Goal: Information Seeking & Learning: Learn about a topic

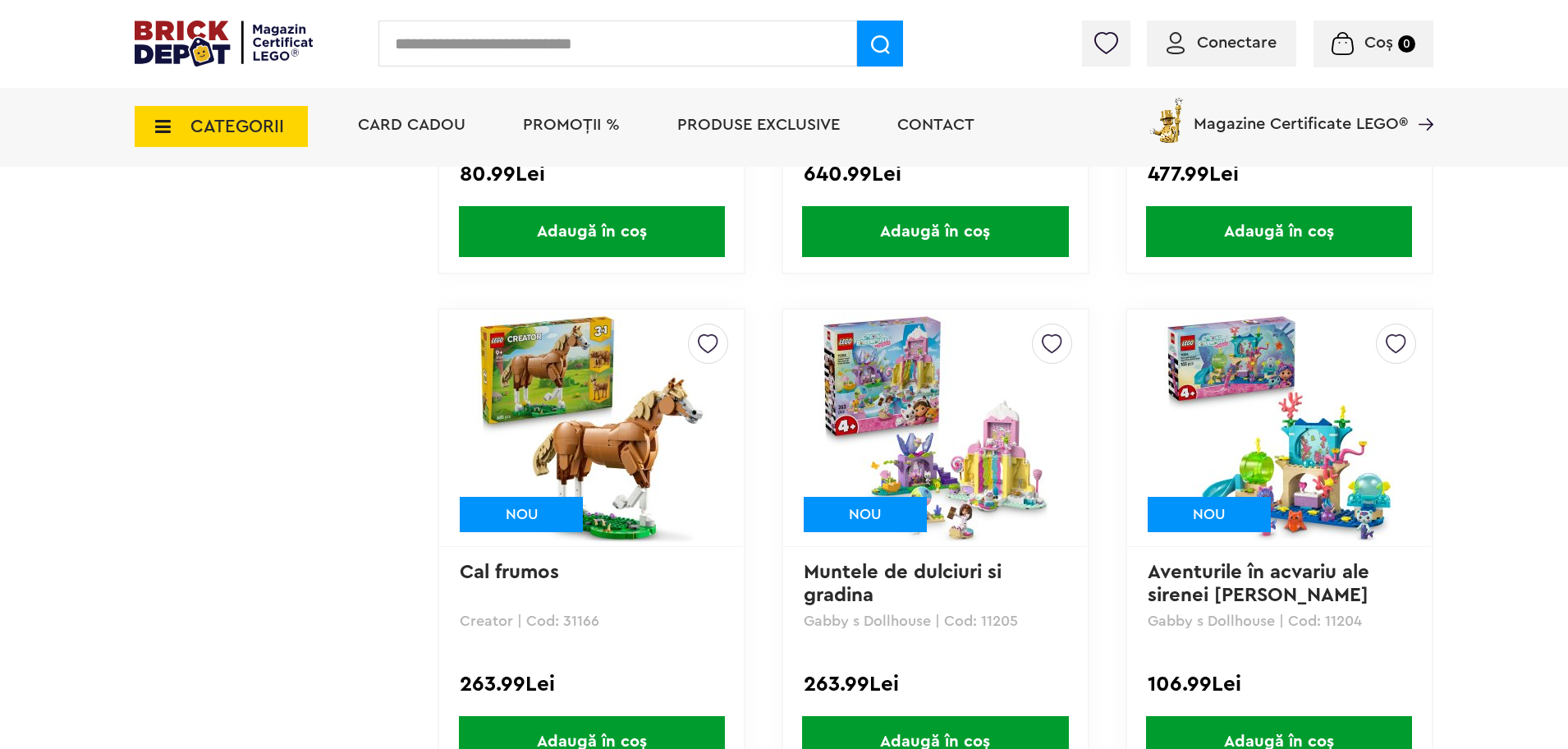
scroll to position [12978, 0]
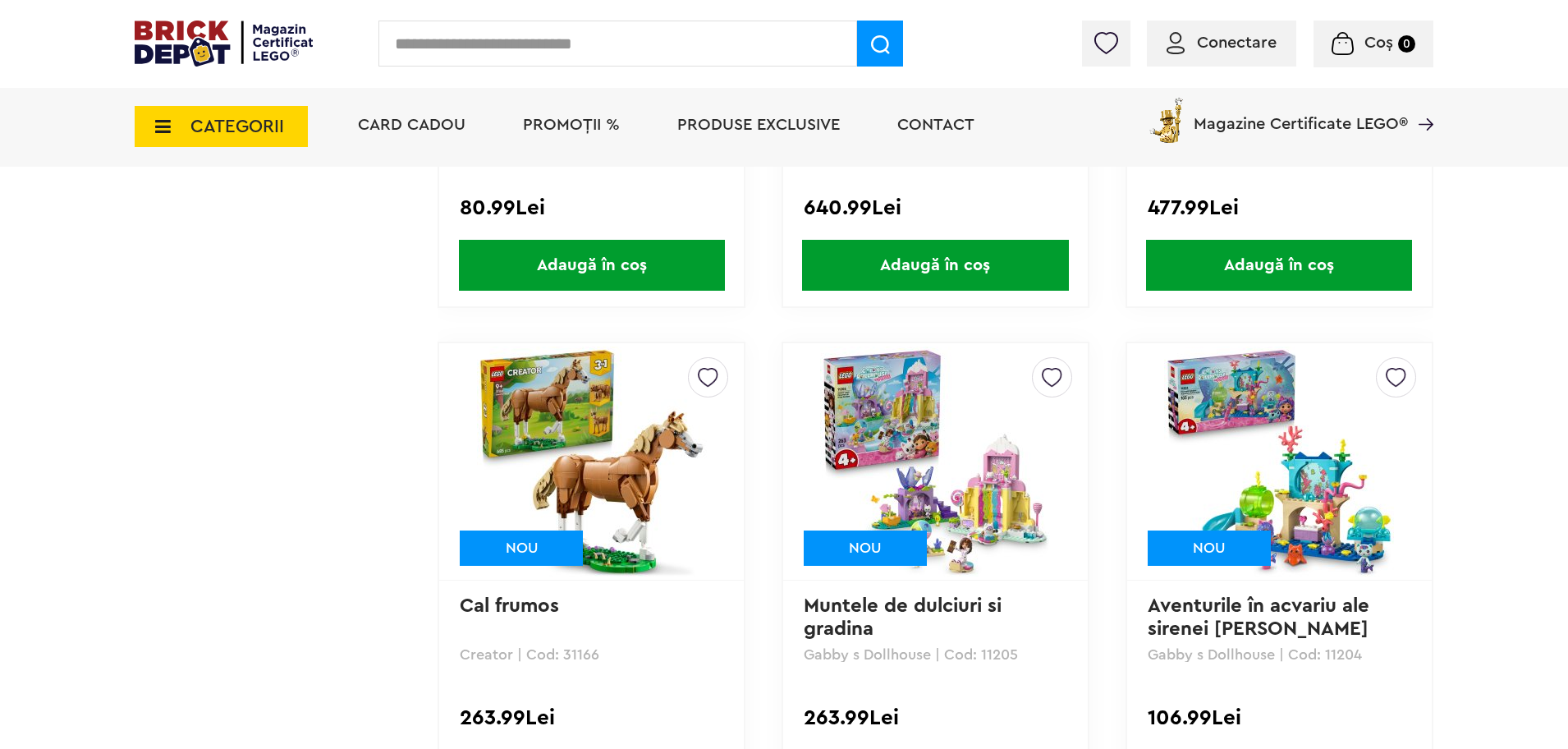
click at [551, 413] on img at bounding box center [592, 461] width 230 height 230
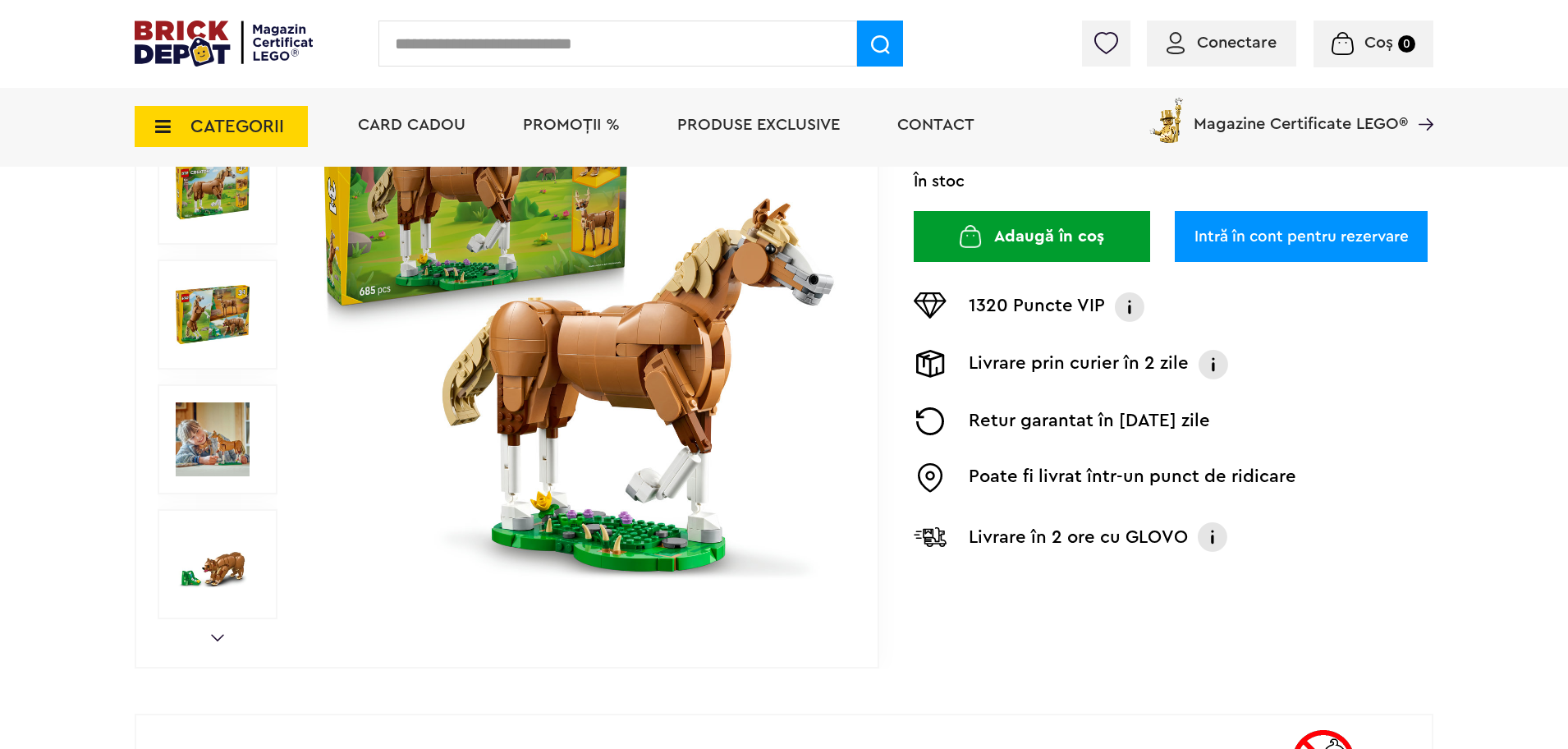
scroll to position [246, 0]
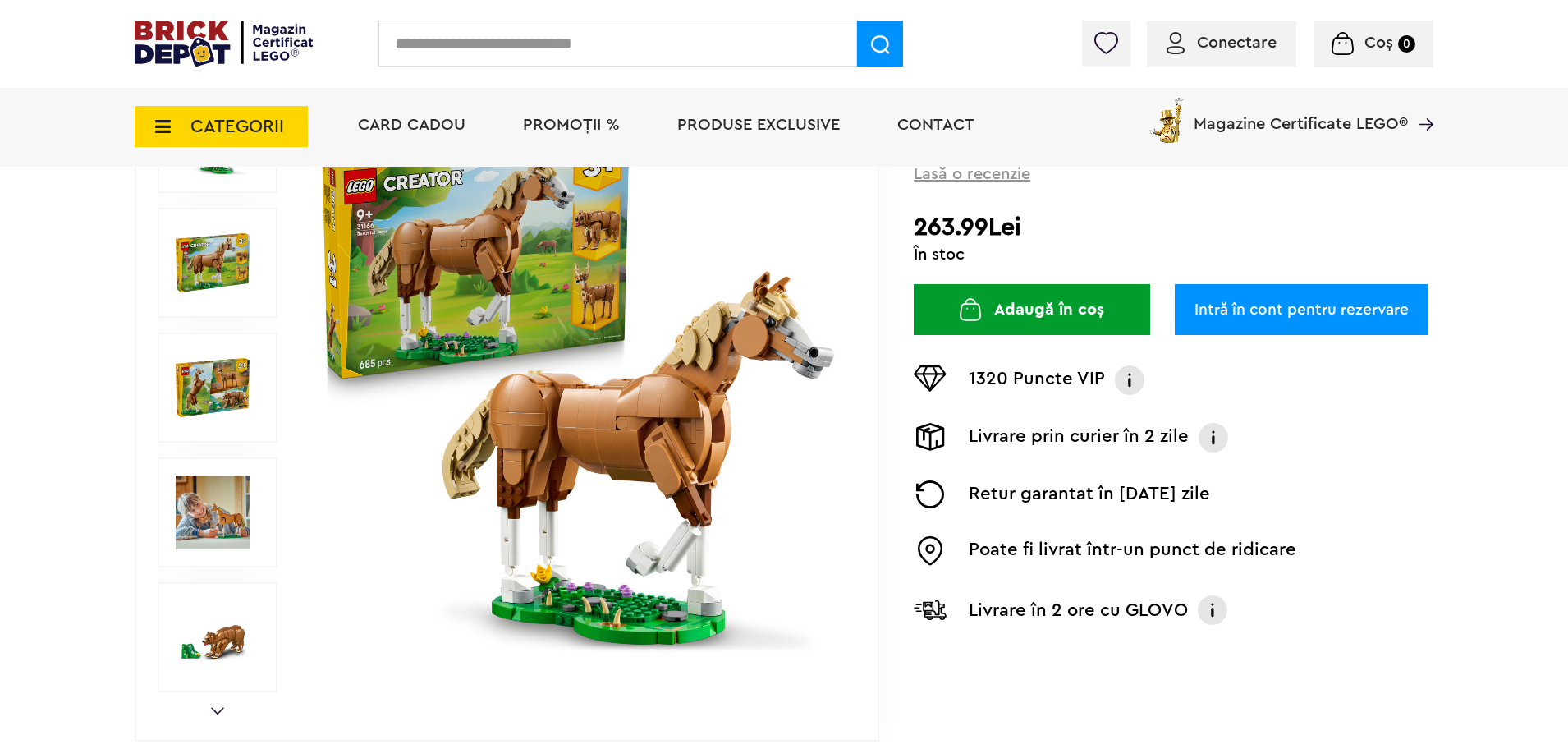
click at [217, 381] on img at bounding box center [212, 387] width 74 height 74
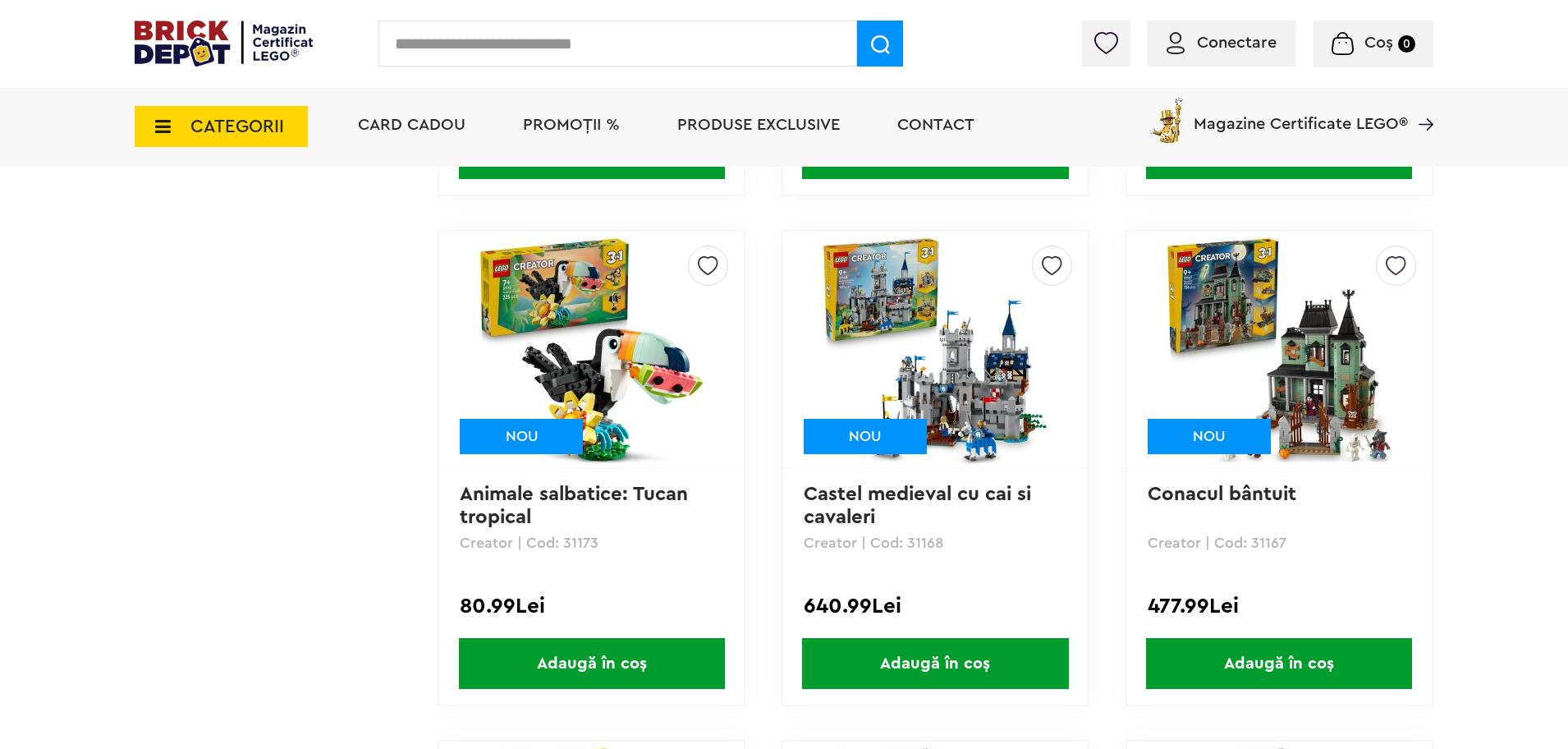
scroll to position [12567, 0]
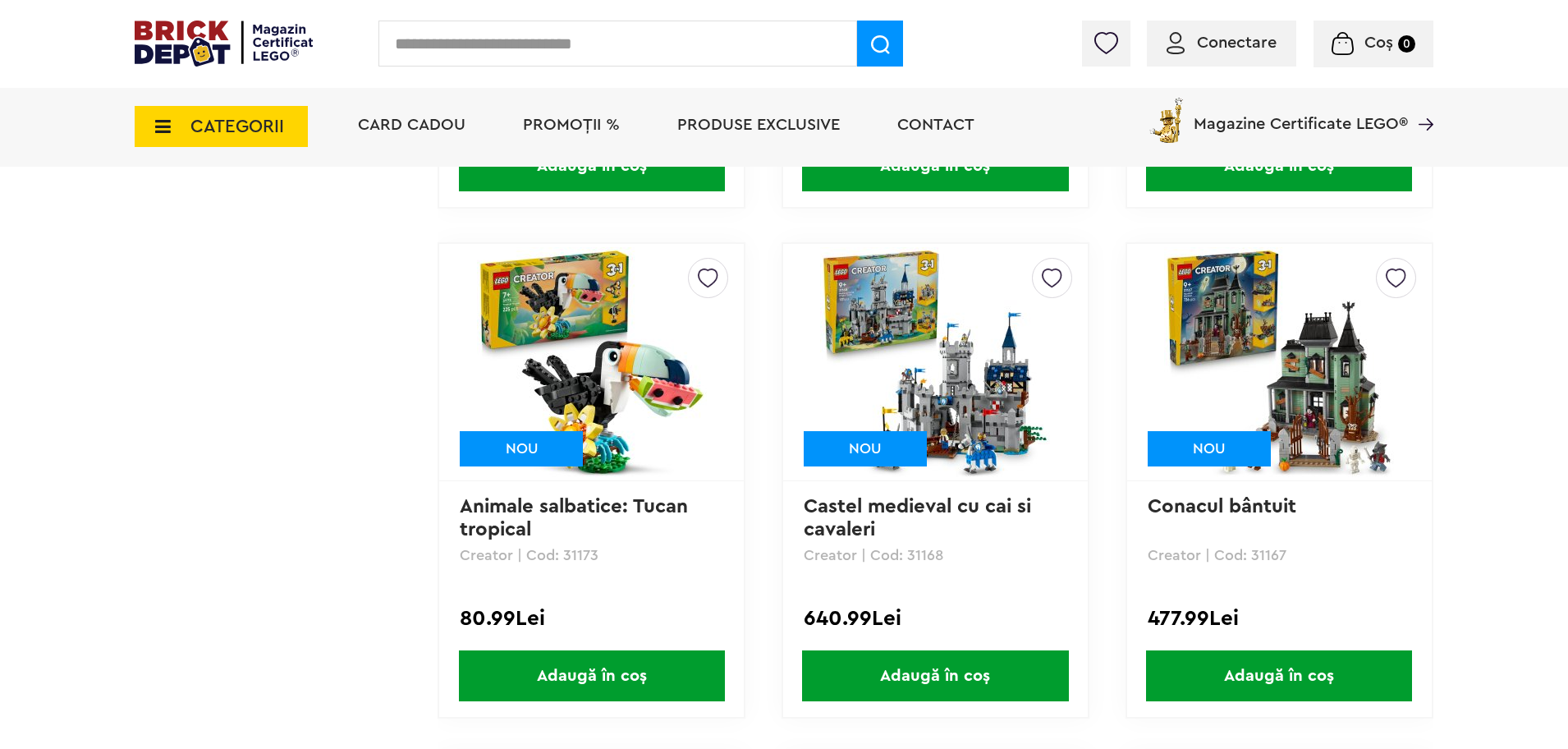
click at [959, 396] on img at bounding box center [935, 362] width 230 height 230
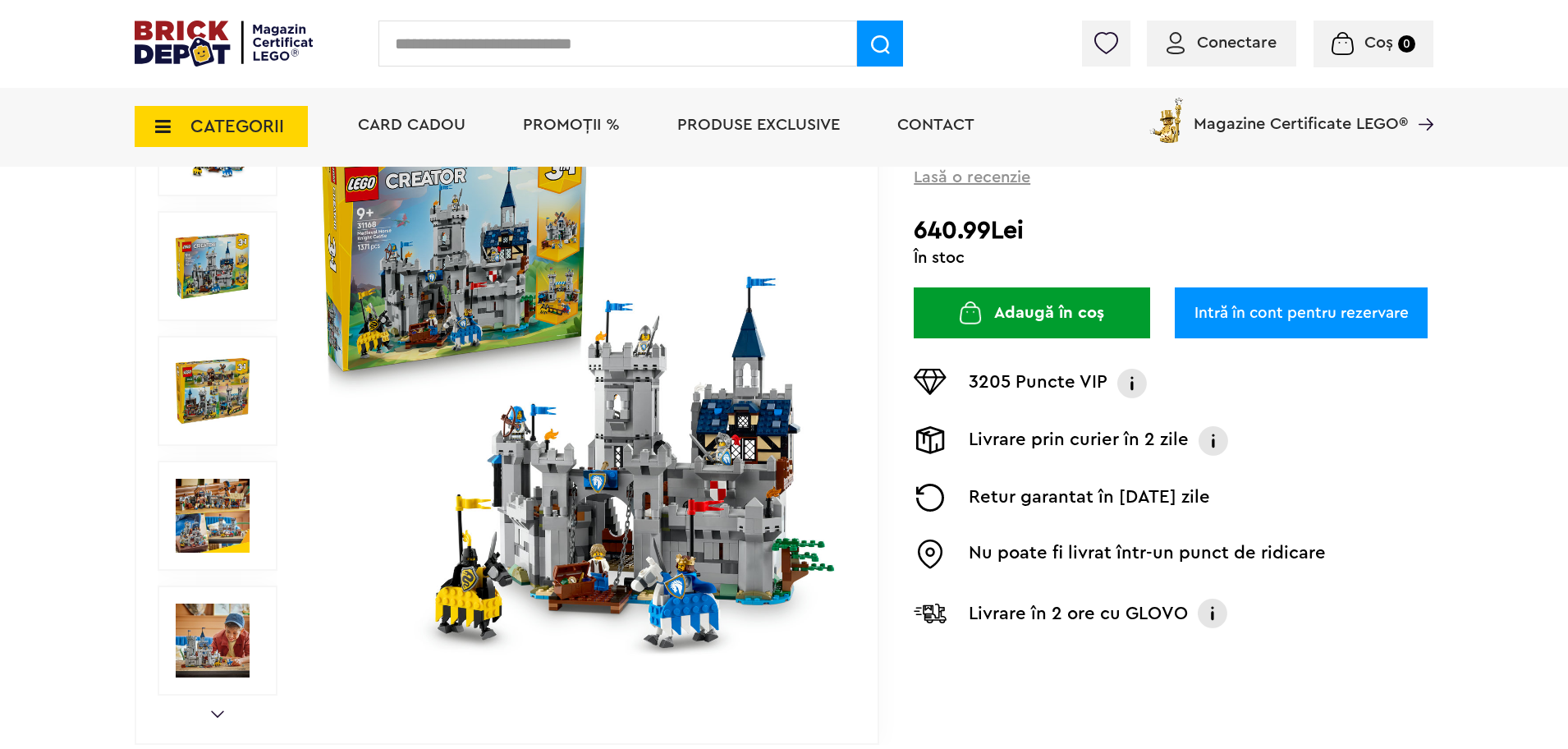
scroll to position [246, 0]
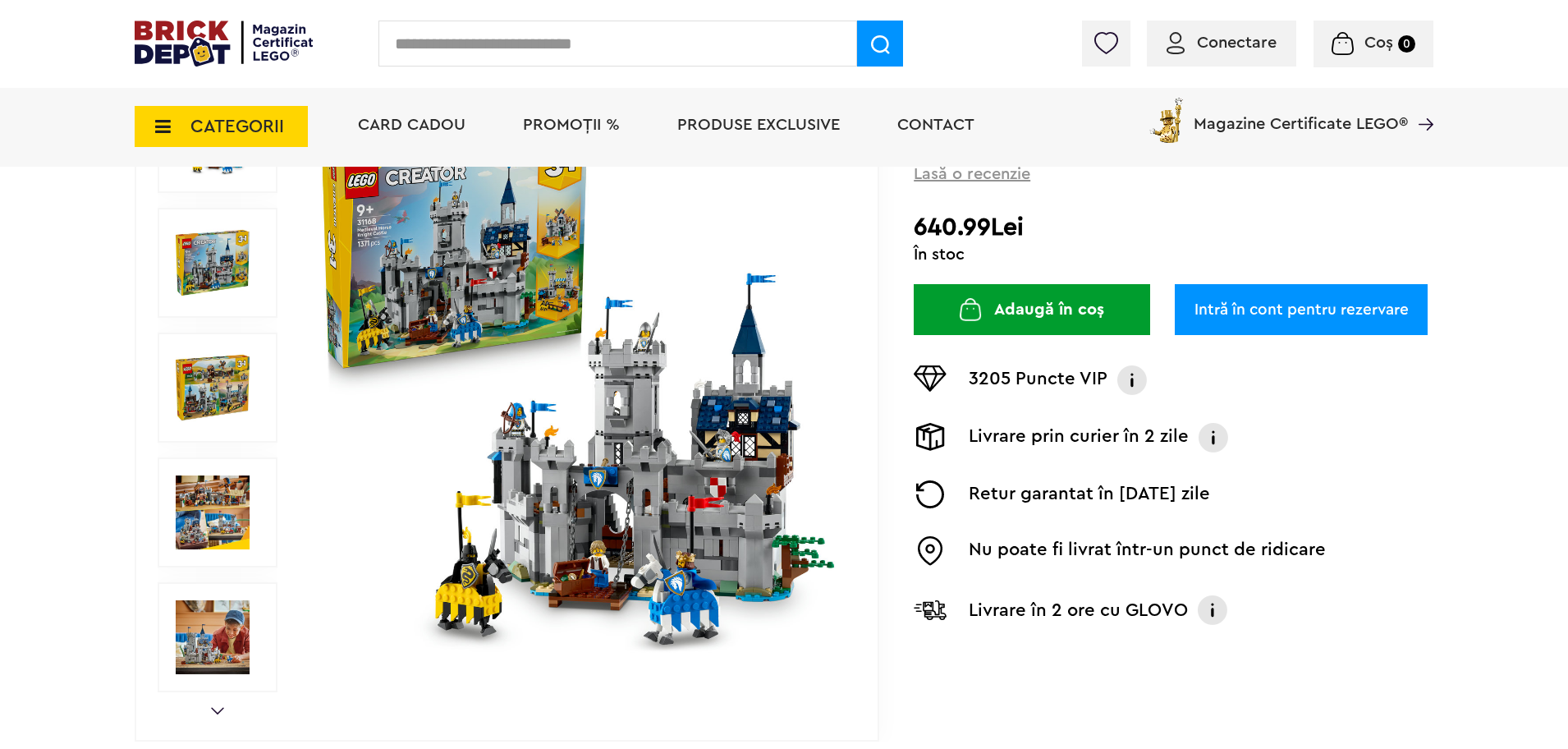
click at [204, 263] on img at bounding box center [212, 262] width 74 height 74
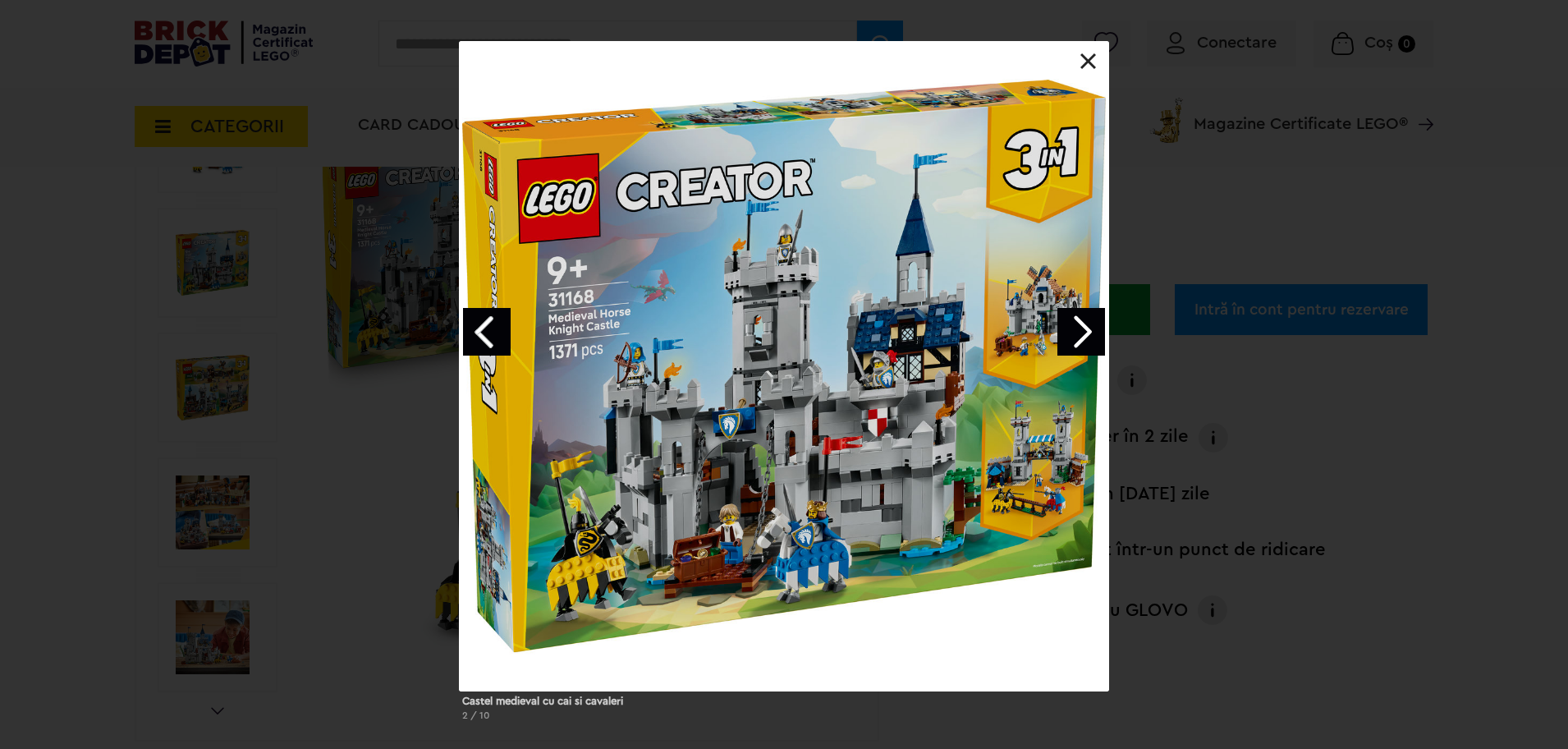
click at [1084, 332] on link "Next image" at bounding box center [1081, 332] width 48 height 48
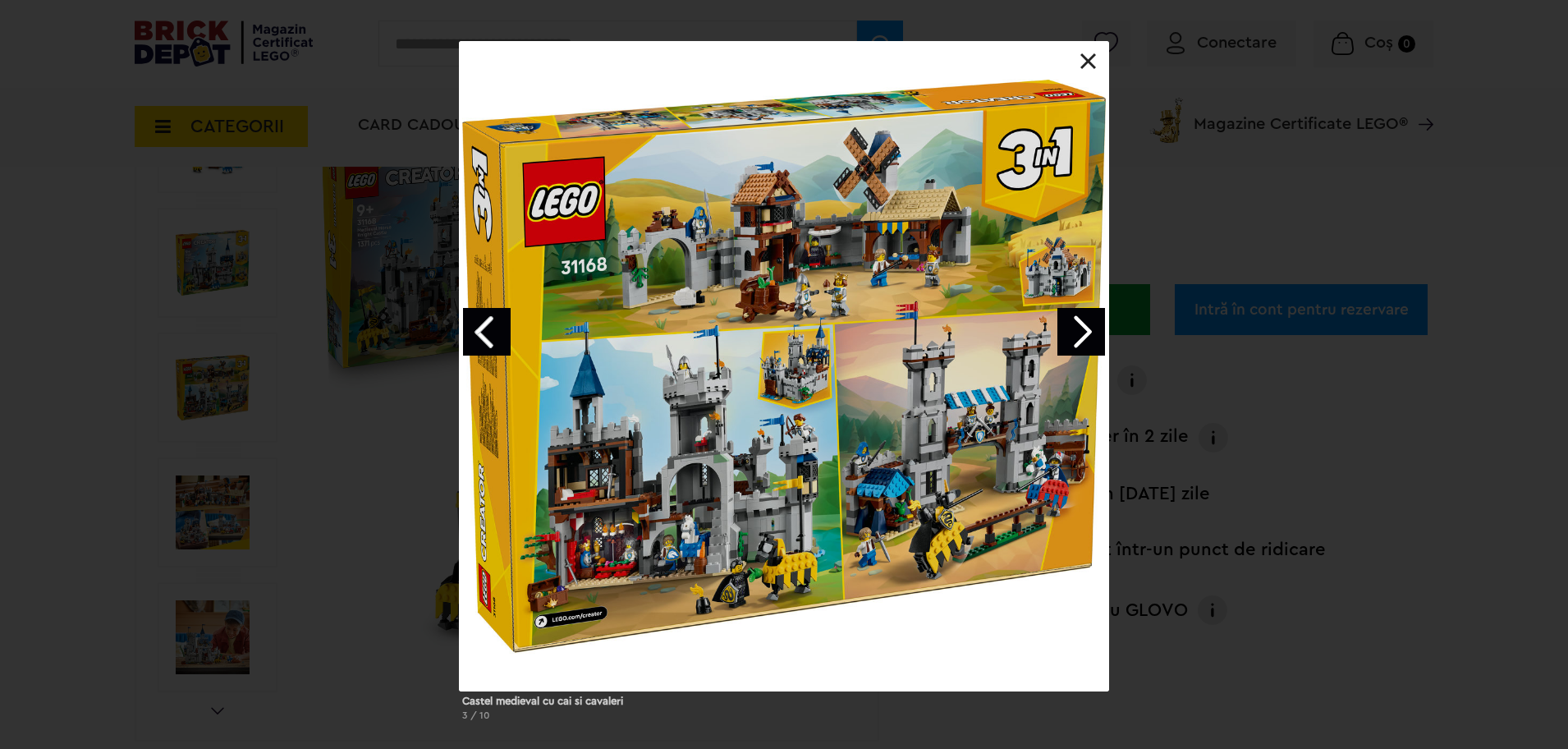
click at [1074, 334] on link "Next image" at bounding box center [1081, 332] width 48 height 48
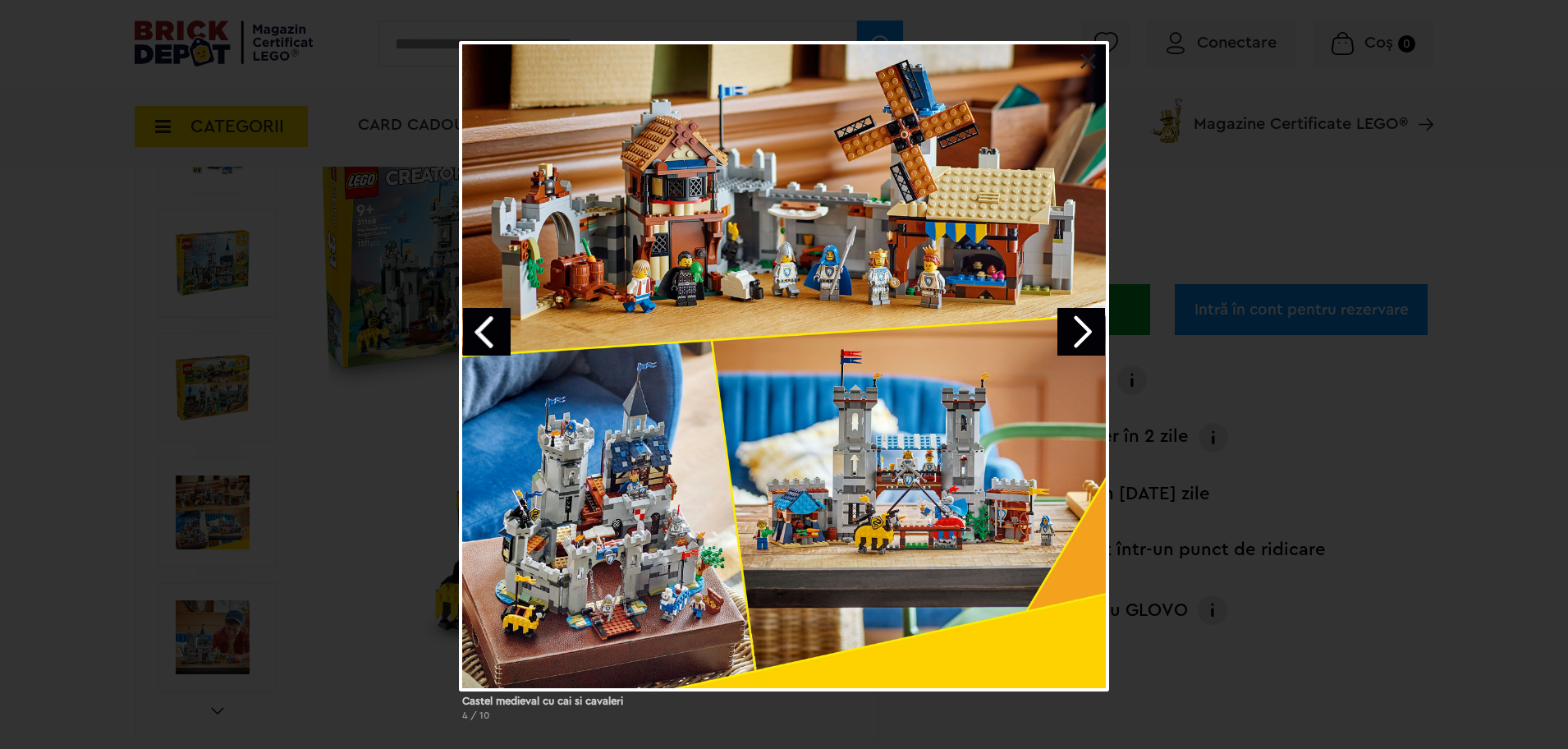
click at [1078, 335] on link "Next image" at bounding box center [1081, 332] width 48 height 48
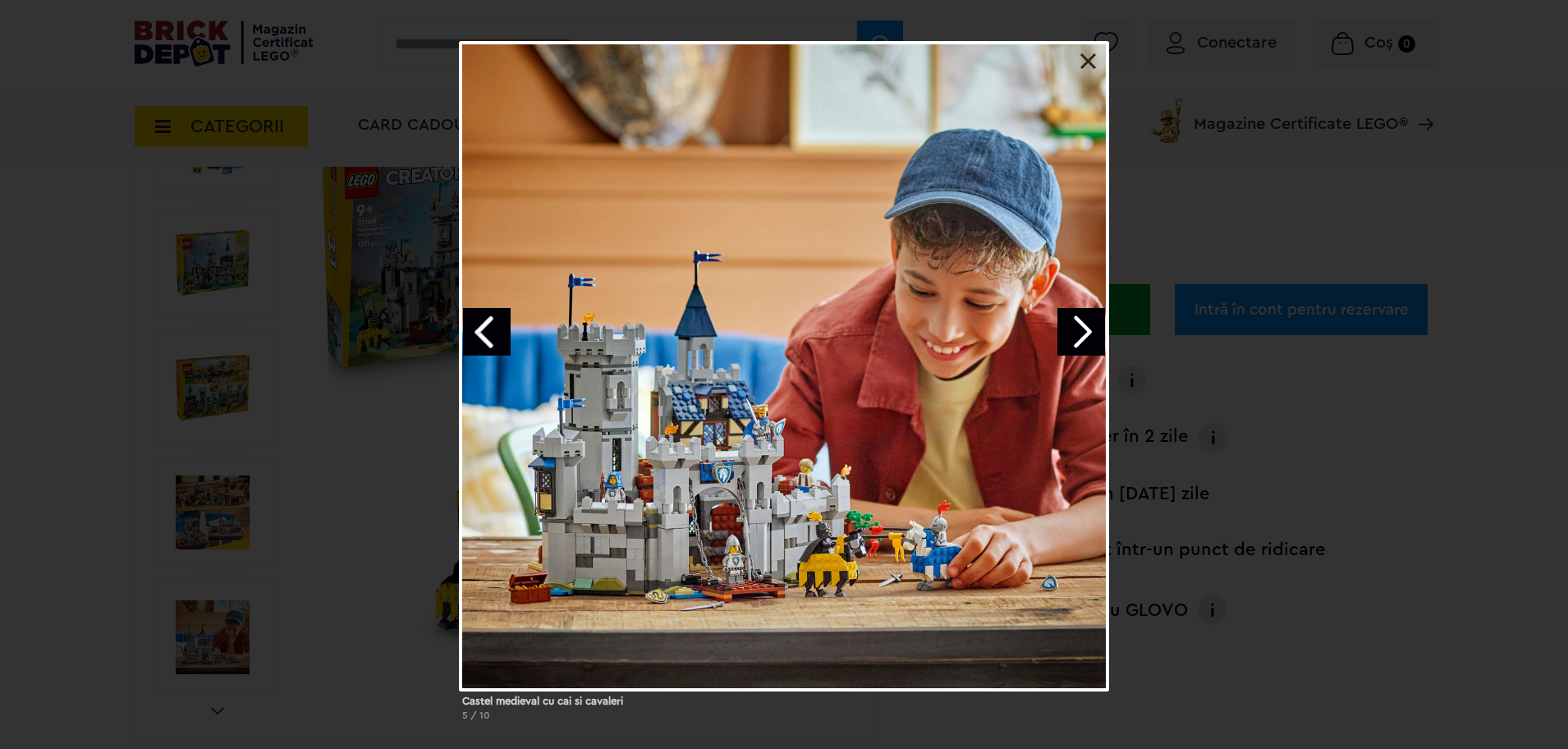
click at [1078, 335] on link "Next image" at bounding box center [1081, 332] width 48 height 48
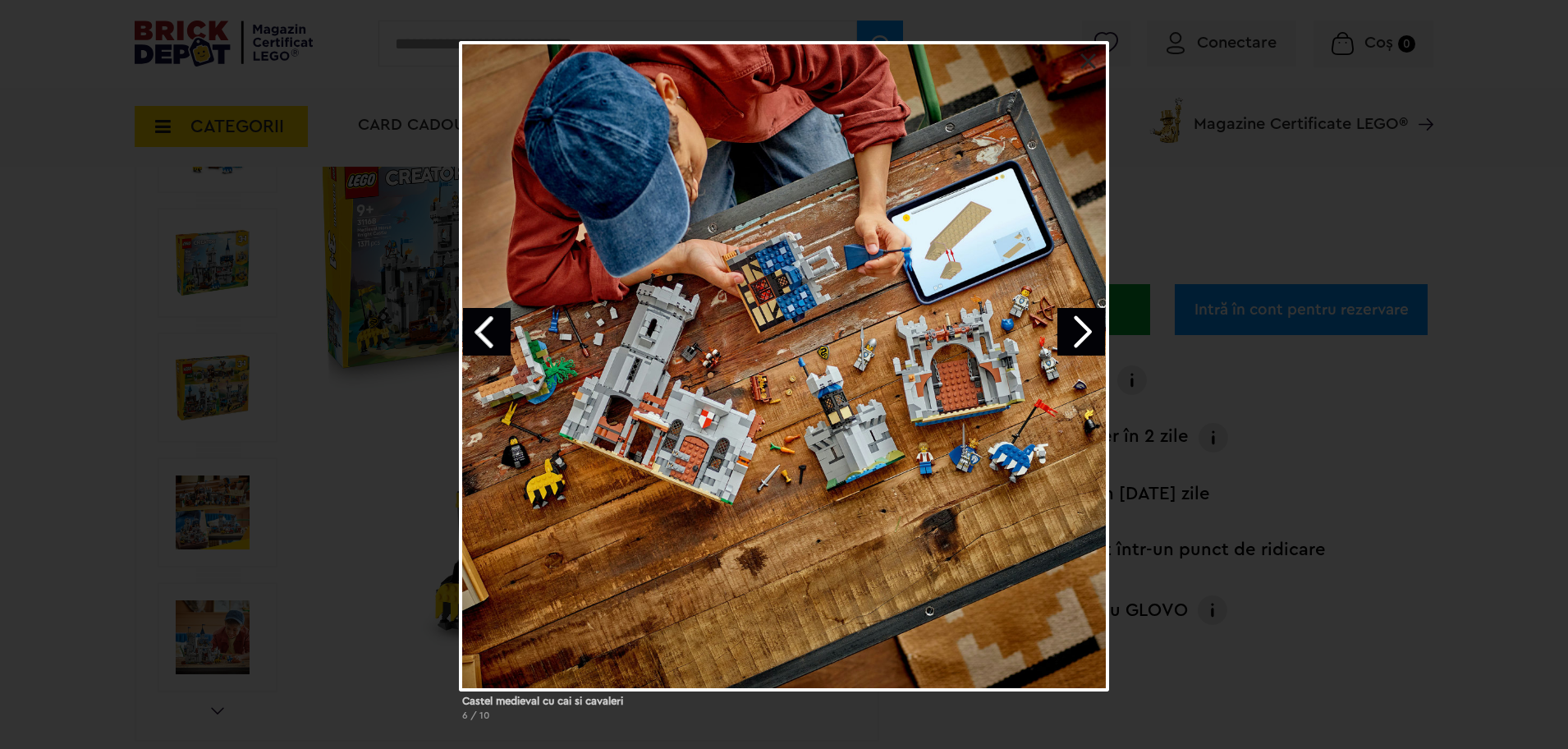
click at [1078, 335] on link "Next image" at bounding box center [1081, 332] width 48 height 48
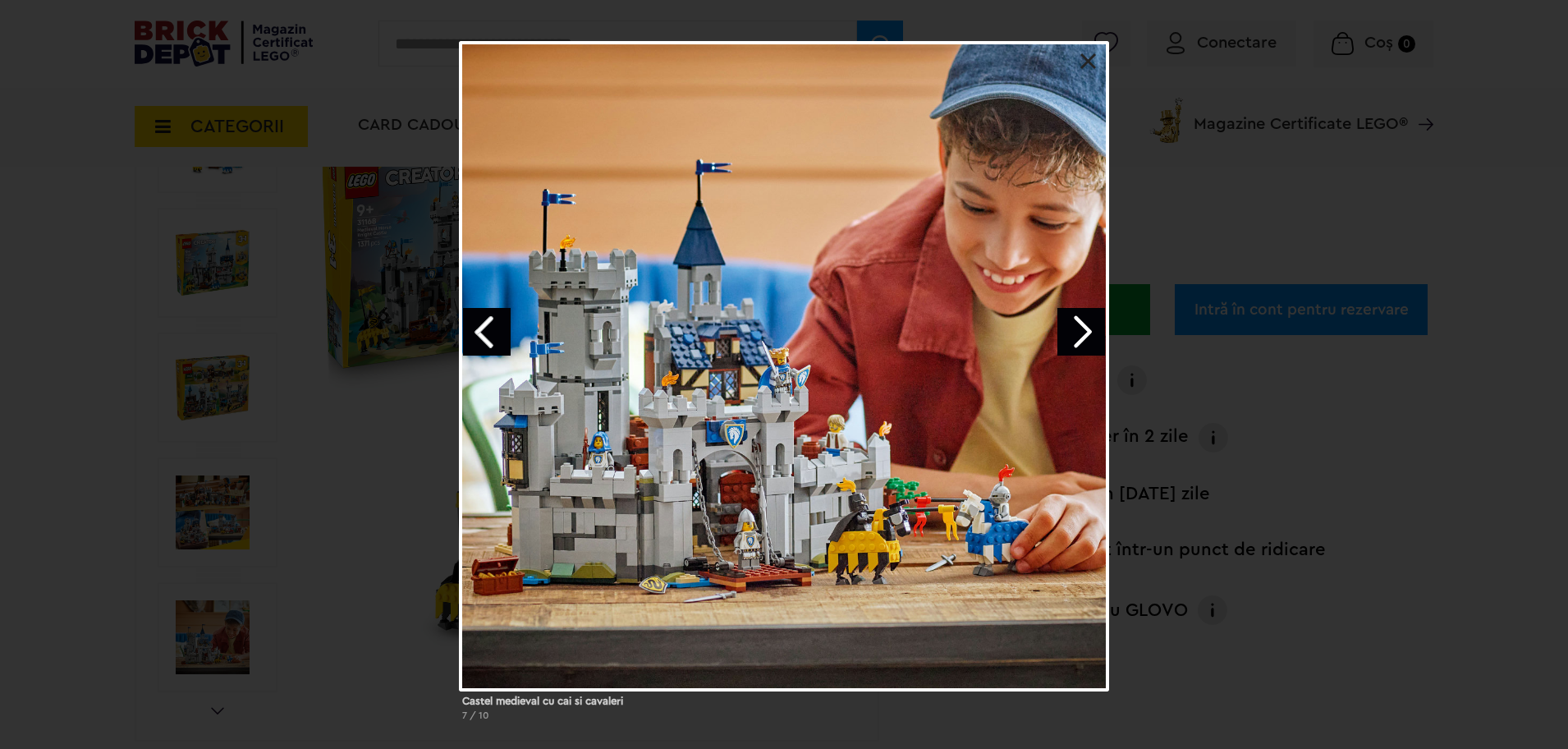
click at [1078, 335] on link "Next image" at bounding box center [1081, 332] width 48 height 48
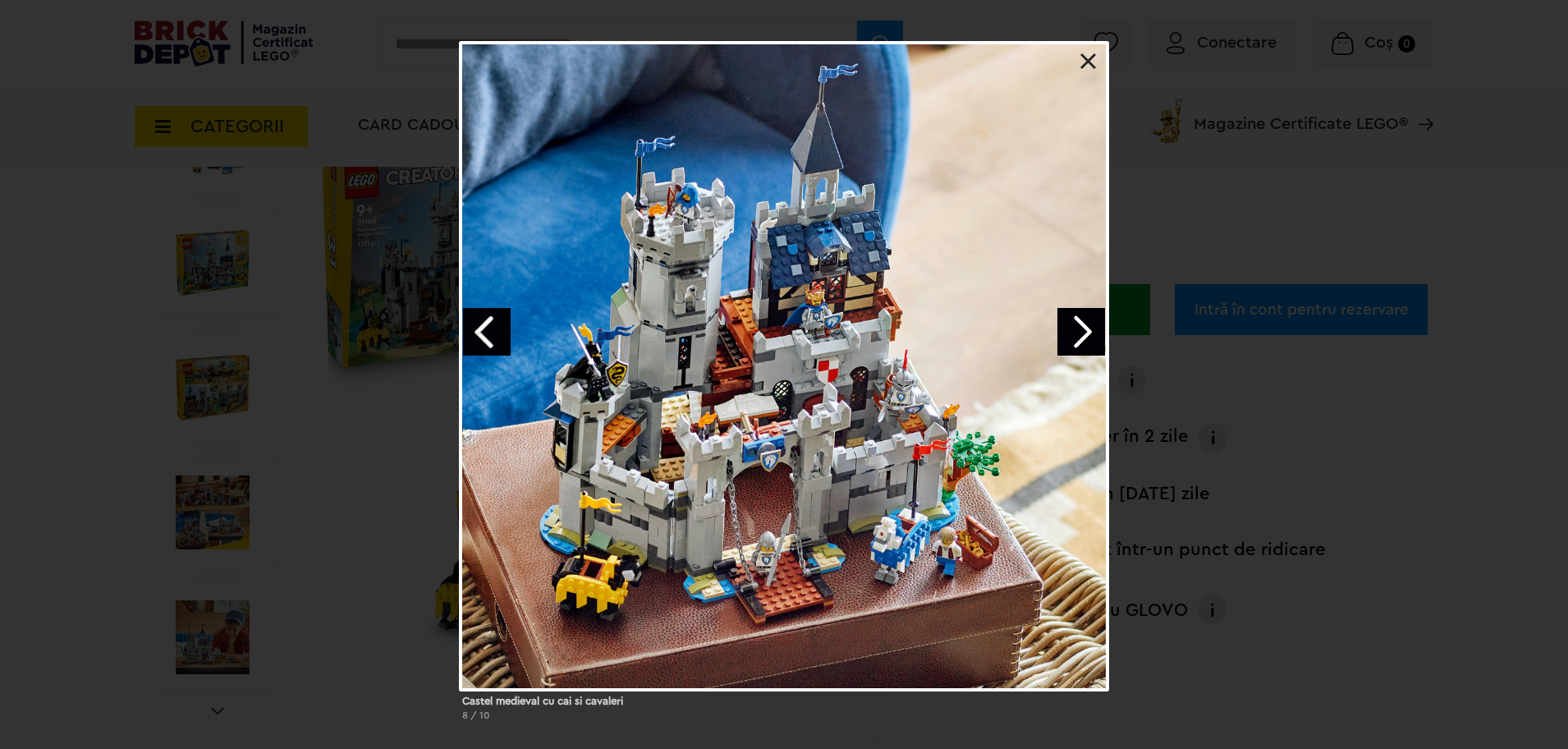
click at [1078, 335] on link "Next image" at bounding box center [1081, 332] width 48 height 48
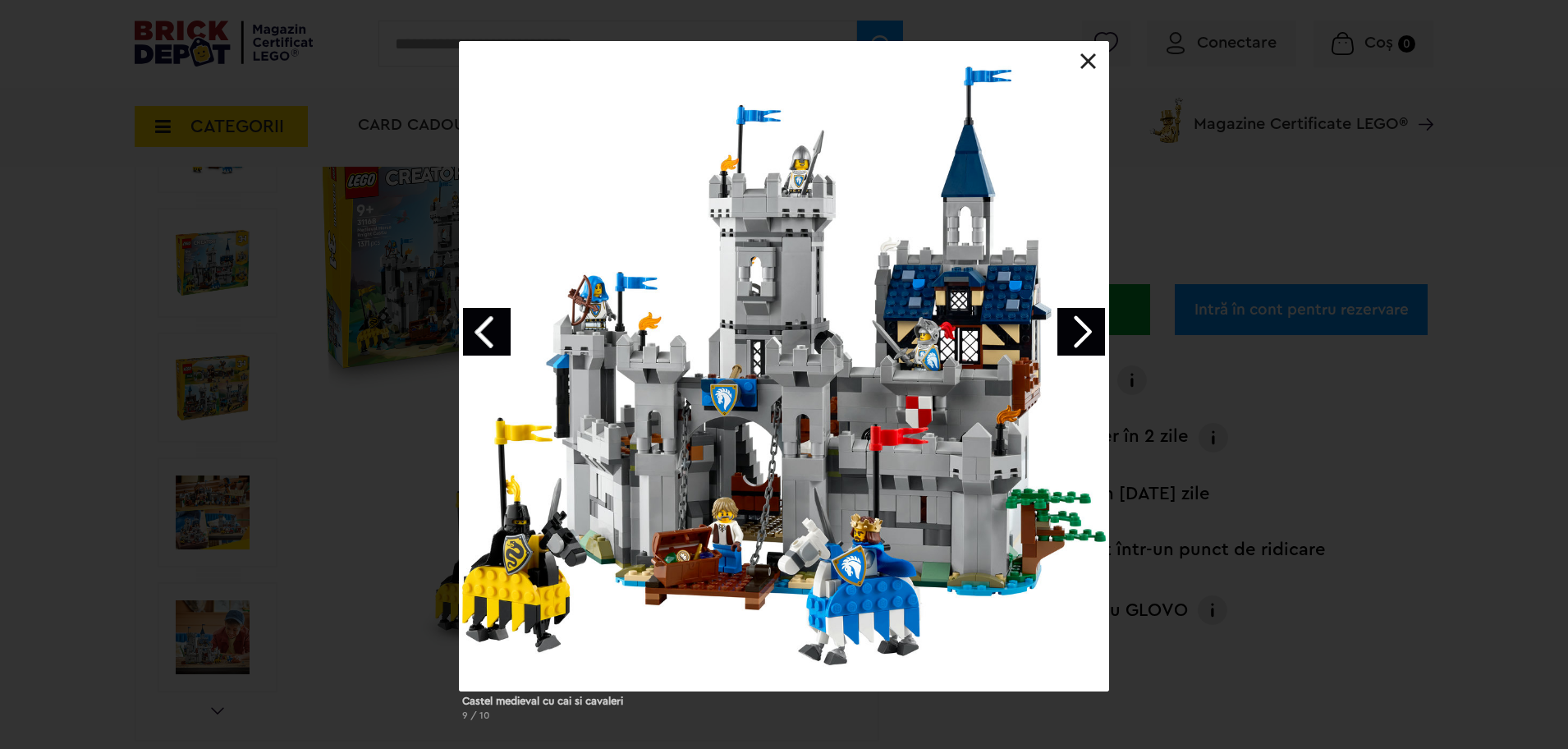
click at [1078, 335] on link "Next image" at bounding box center [1081, 332] width 48 height 48
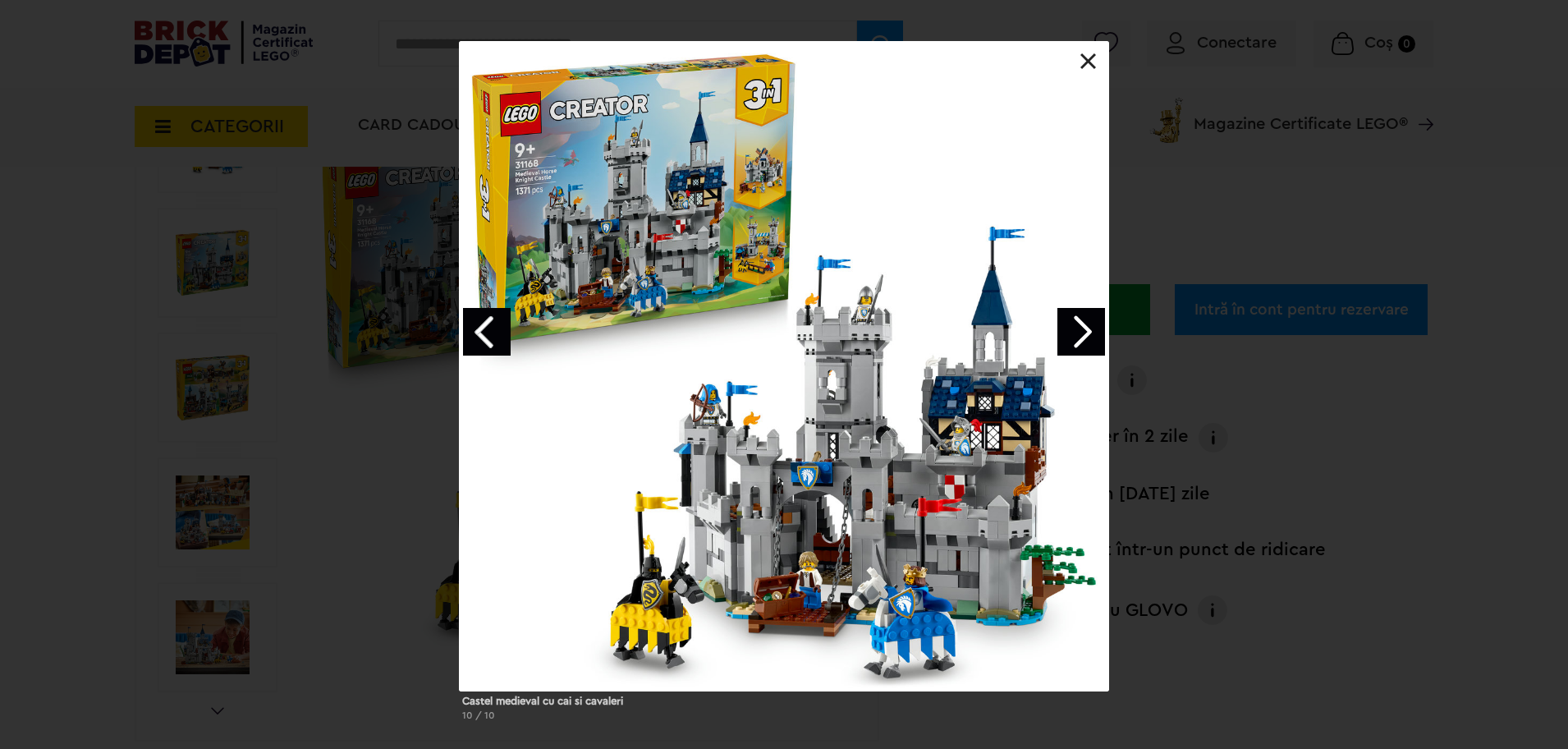
click at [1078, 335] on link "Next image" at bounding box center [1081, 332] width 48 height 48
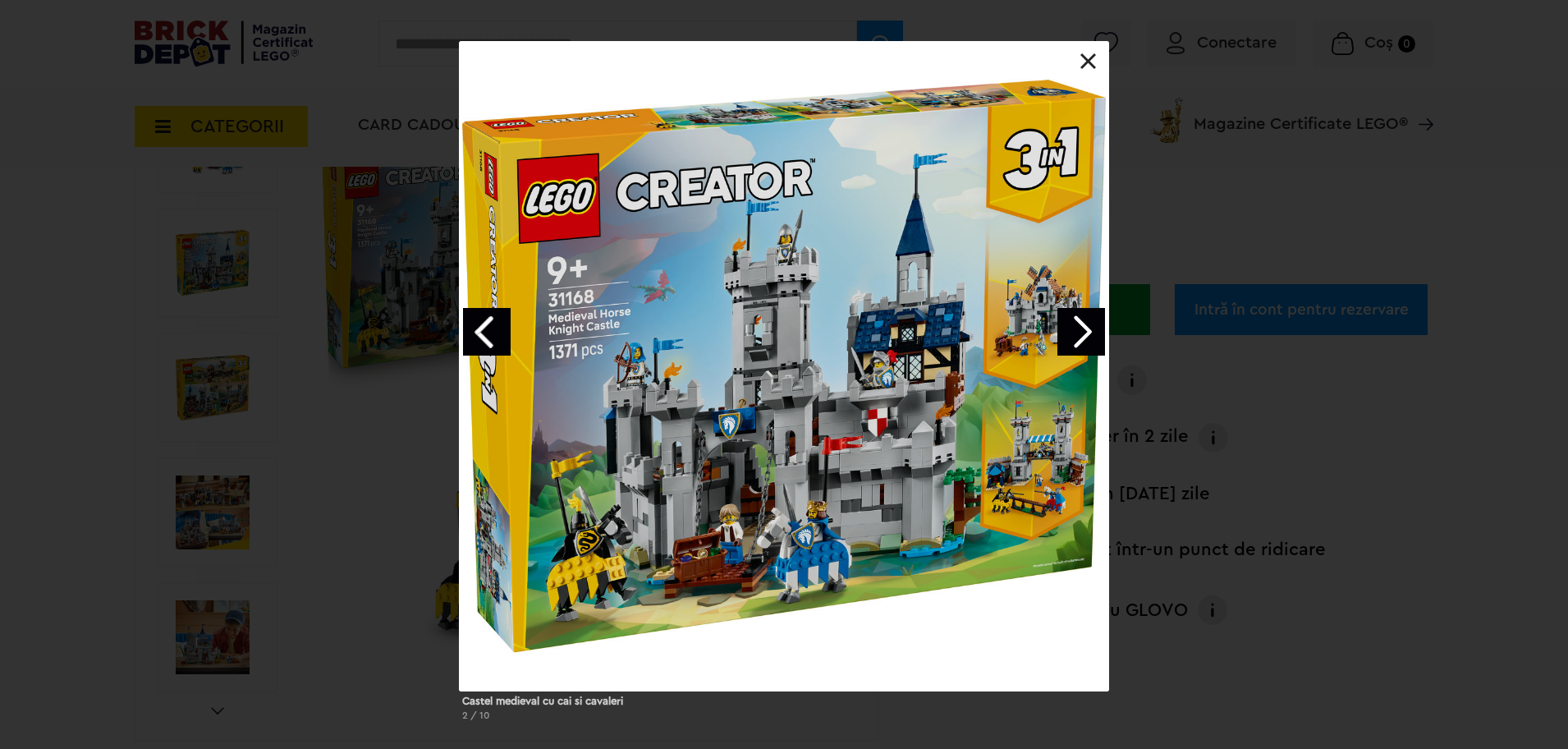
click at [1078, 335] on link "Next image" at bounding box center [1081, 332] width 48 height 48
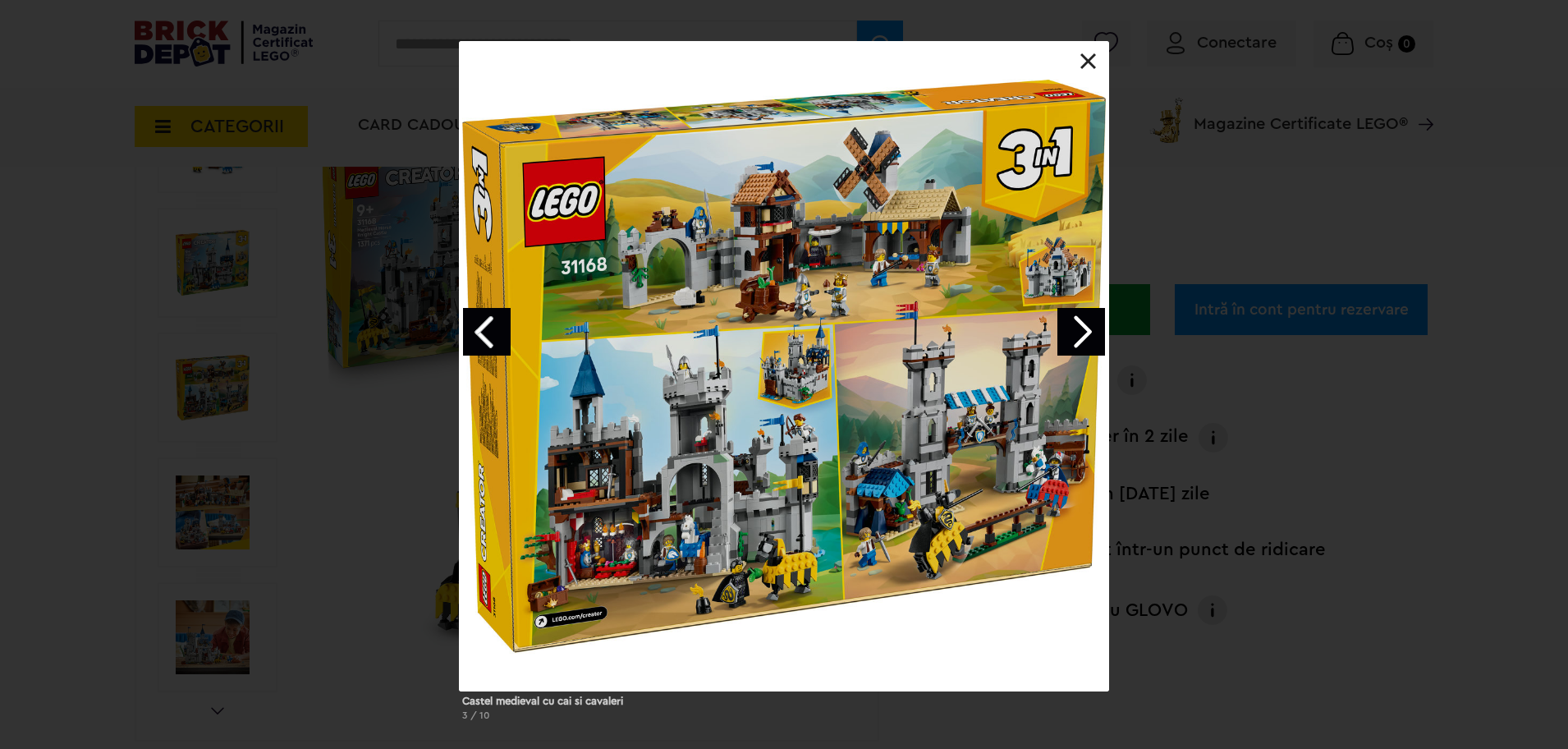
click at [1080, 339] on link "Next image" at bounding box center [1081, 332] width 48 height 48
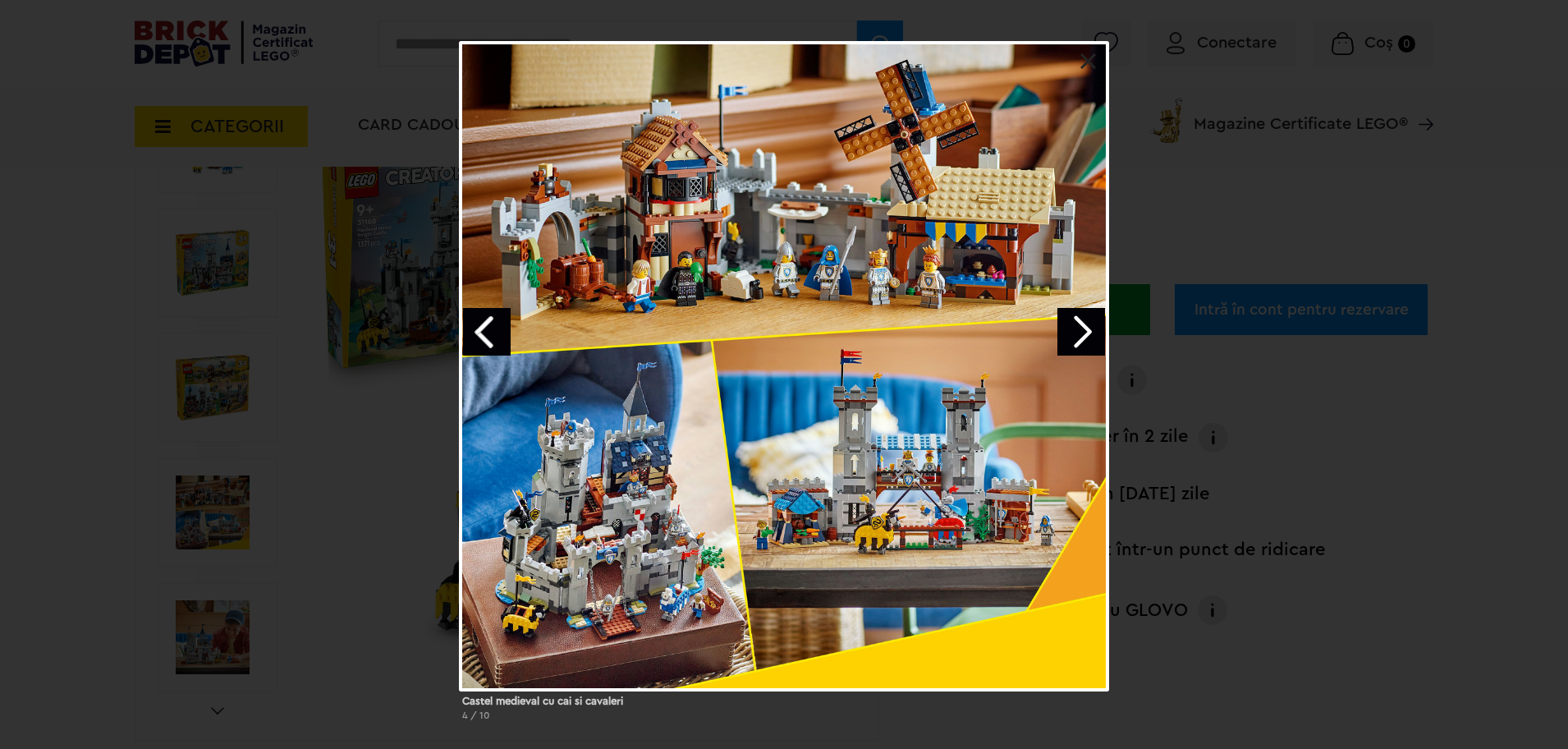
click at [1080, 339] on link "Next image" at bounding box center [1081, 332] width 48 height 48
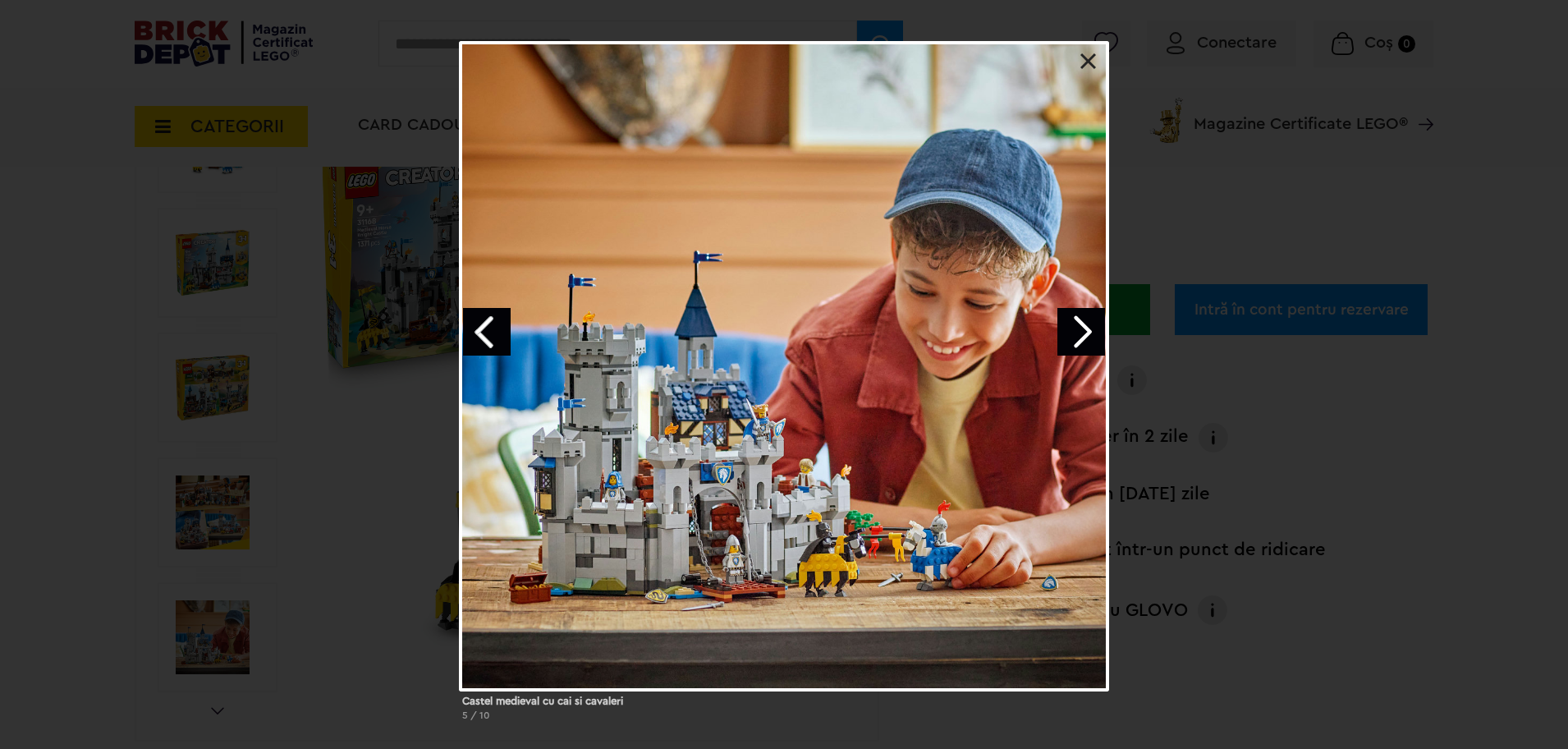
click at [1088, 61] on link at bounding box center [1088, 61] width 16 height 16
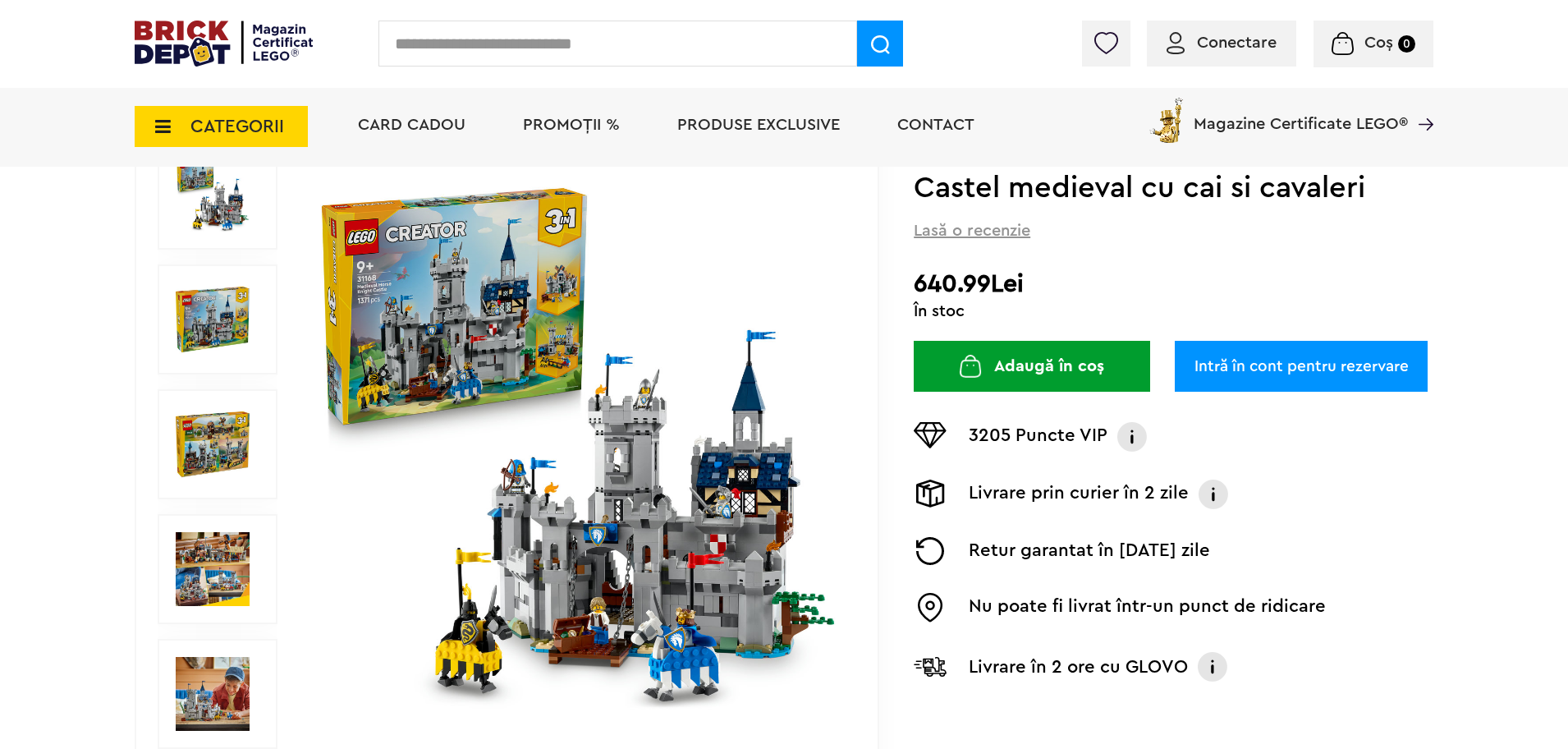
scroll to position [164, 0]
